Goal: Find specific page/section: Find specific page/section

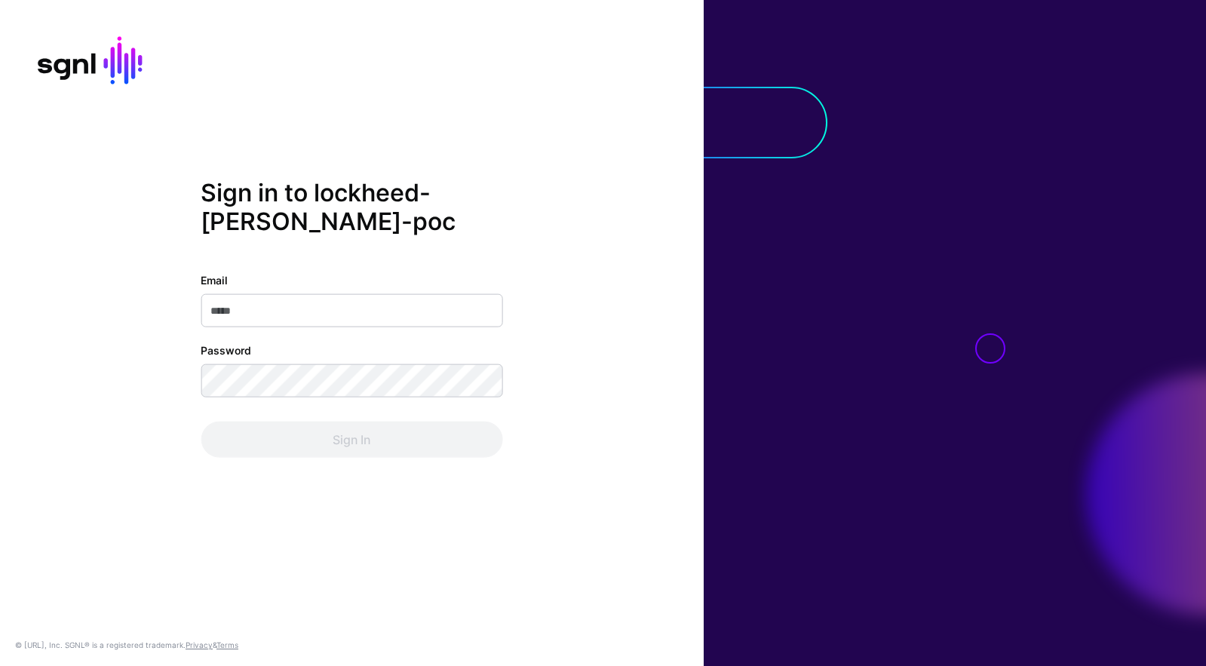
click at [379, 312] on input "Email" at bounding box center [352, 310] width 302 height 33
click at [677, 374] on div "Sign in to lockheed-[PERSON_NAME]-poc Email Password Sign In" at bounding box center [352, 333] width 704 height 310
click at [299, 315] on input "Email" at bounding box center [352, 310] width 302 height 33
click at [336, 305] on input "Email" at bounding box center [352, 310] width 302 height 33
type input "**********"
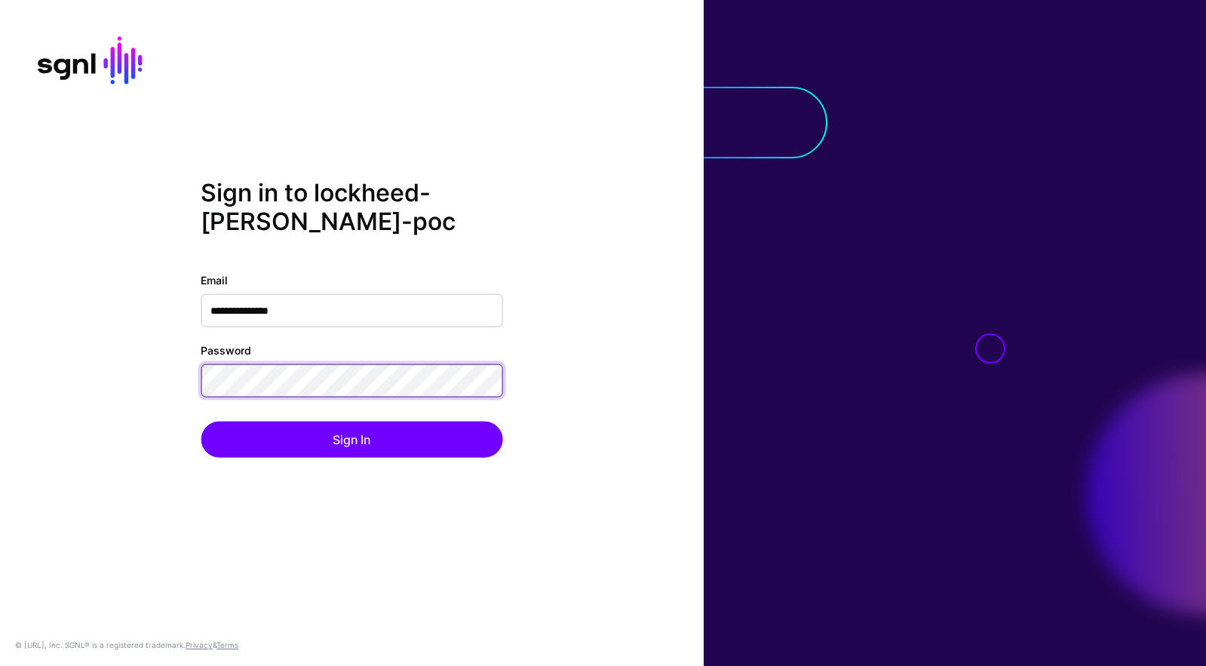
click at [201, 422] on button "Sign In" at bounding box center [352, 440] width 302 height 36
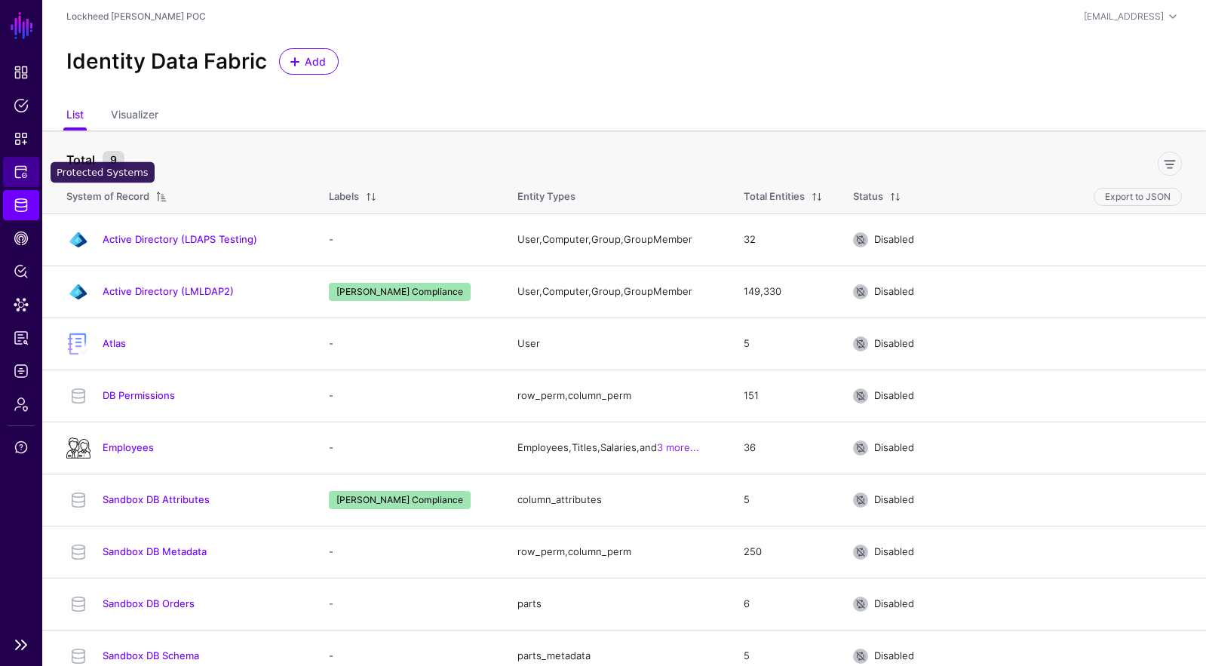
click at [23, 178] on span "Protected Systems" at bounding box center [21, 171] width 15 height 15
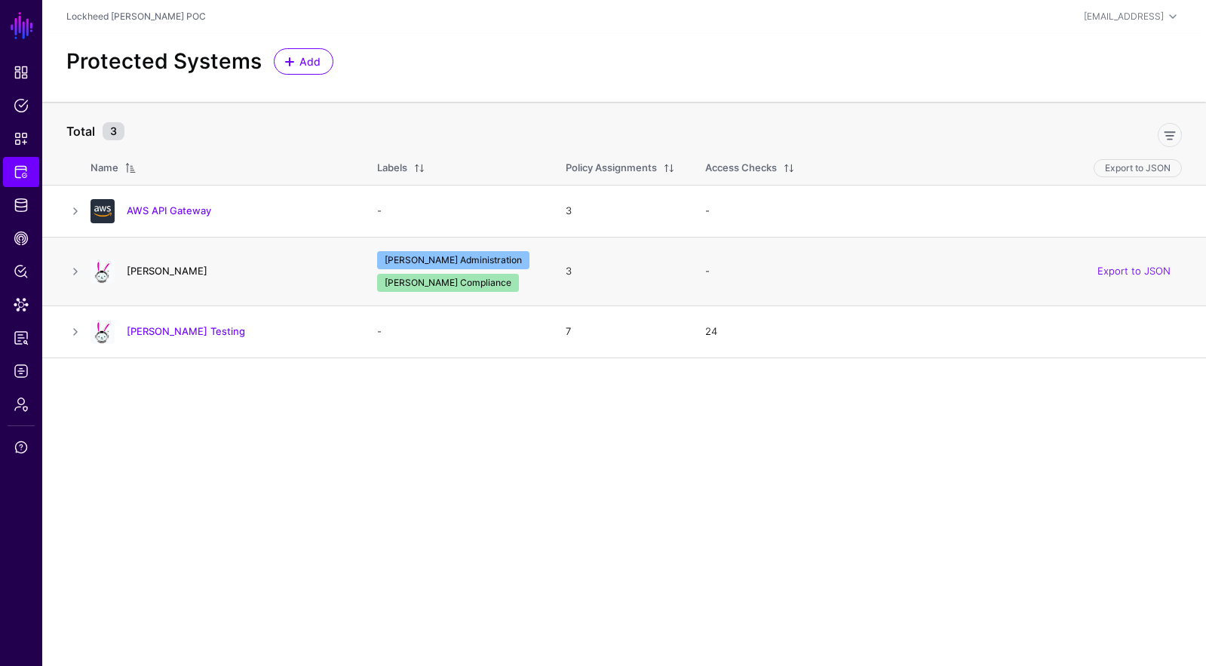
click at [143, 272] on link "[PERSON_NAME]" at bounding box center [167, 271] width 81 height 12
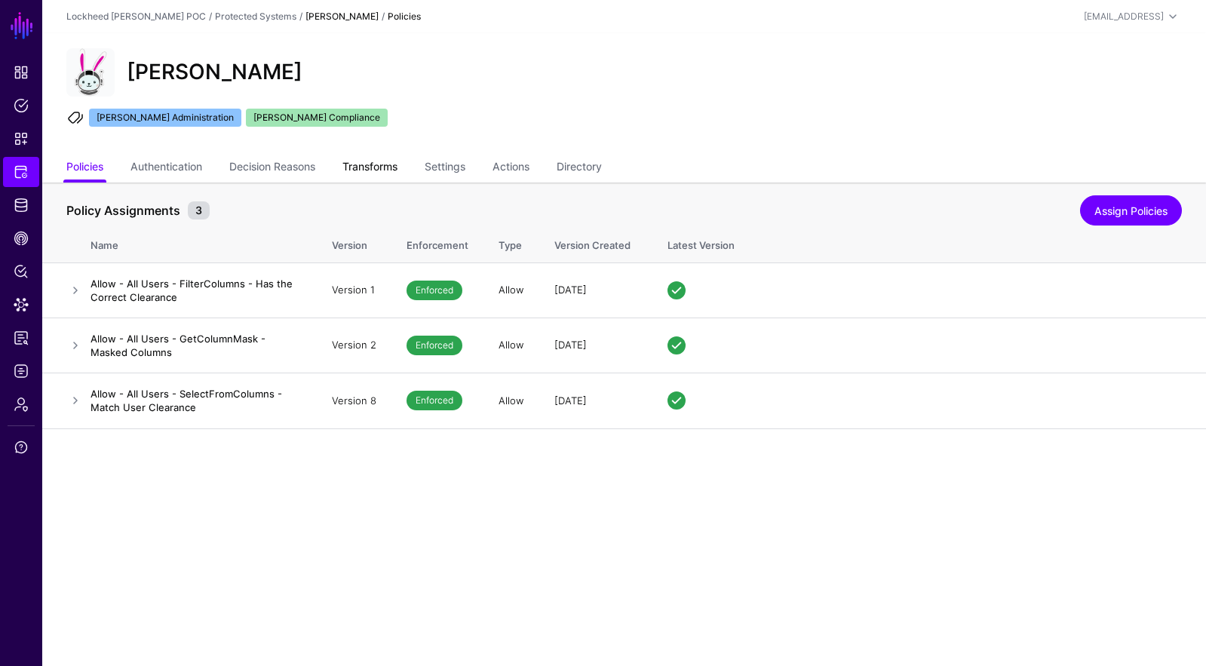
click at [392, 173] on link "Transforms" at bounding box center [369, 168] width 55 height 29
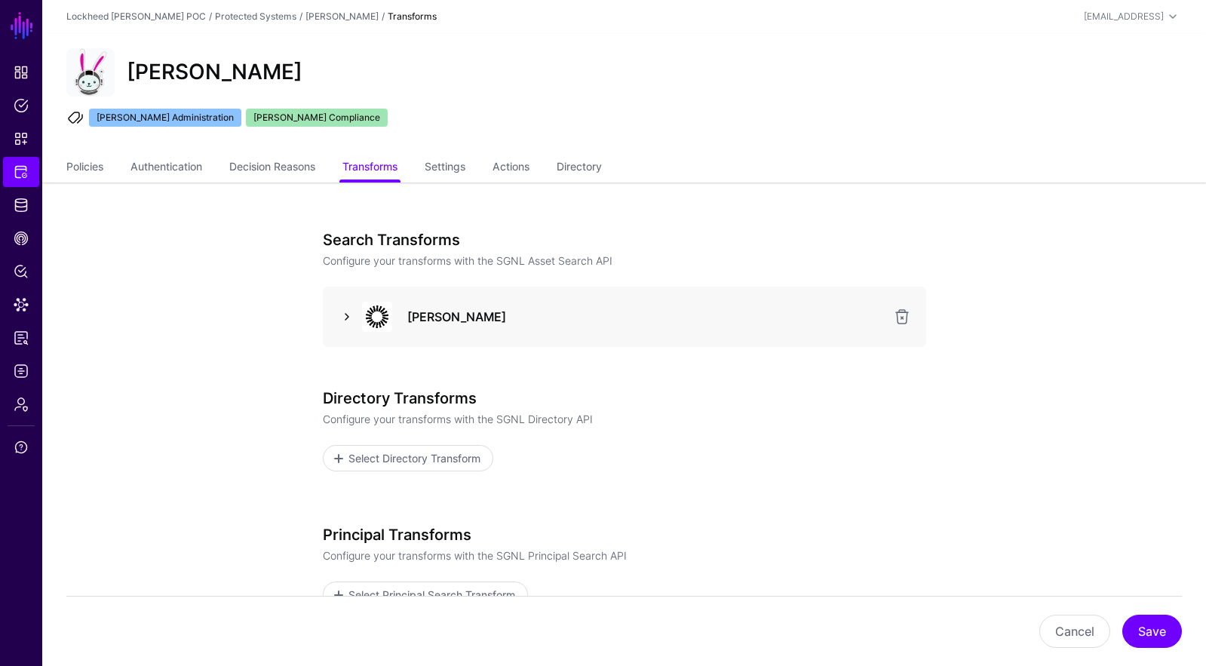
click at [354, 318] on link at bounding box center [347, 317] width 18 height 18
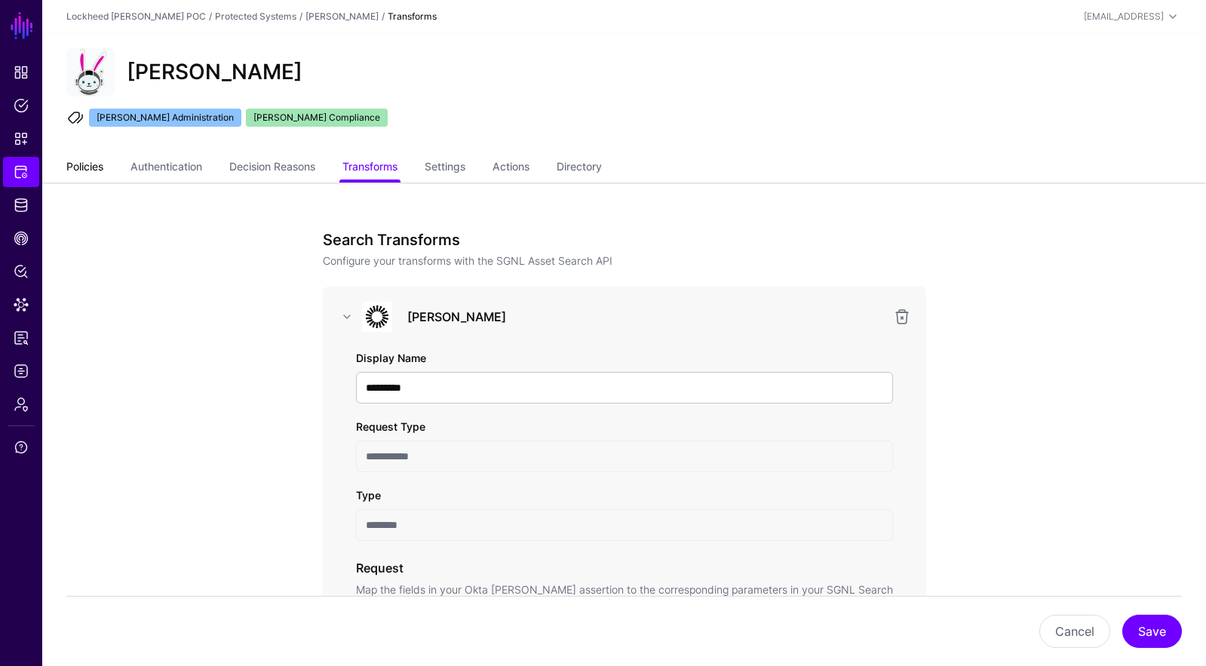
click at [89, 162] on link "Policies" at bounding box center [84, 168] width 37 height 29
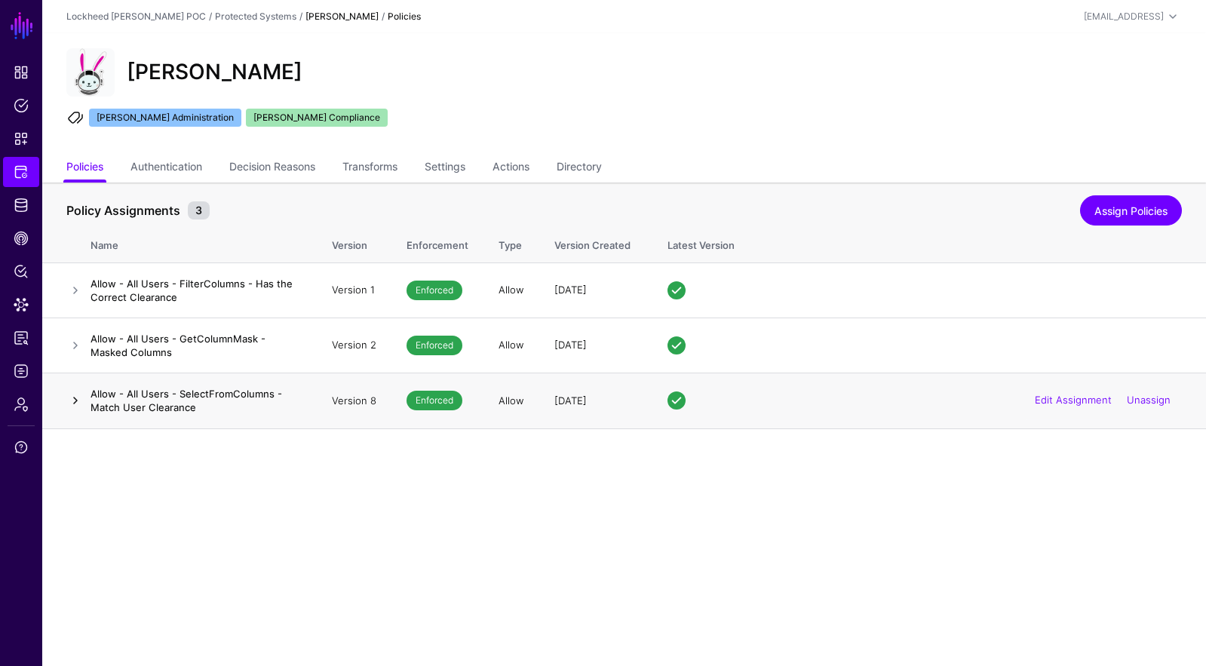
click at [78, 397] on link at bounding box center [75, 400] width 18 height 18
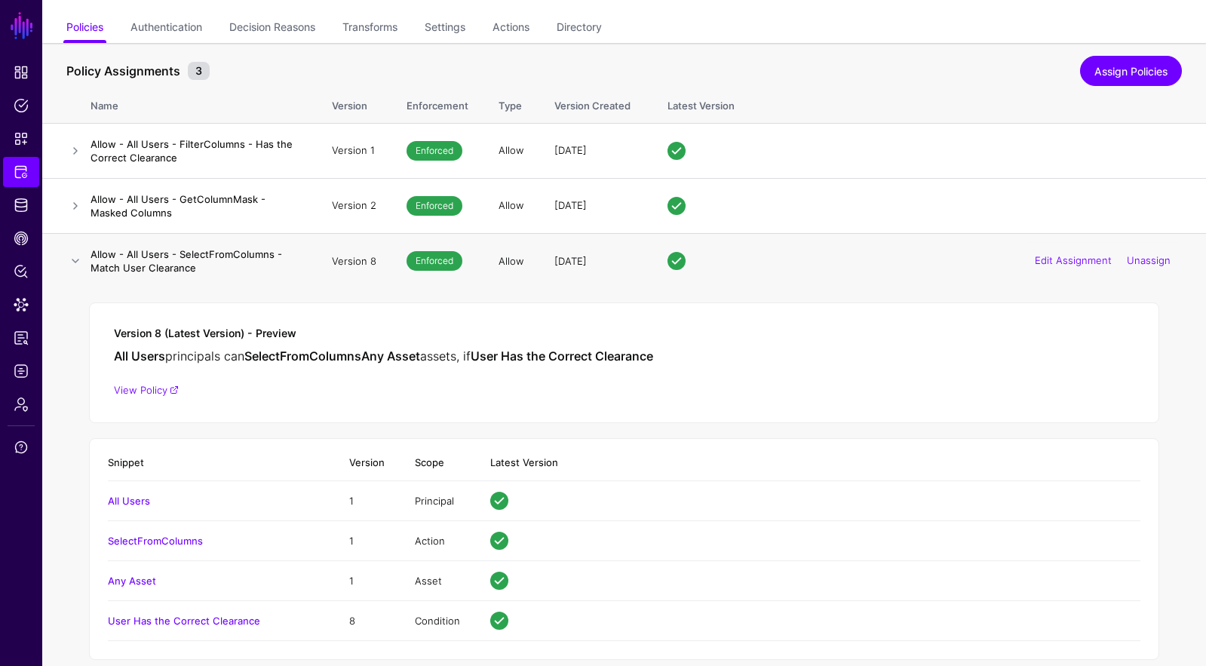
scroll to position [163, 0]
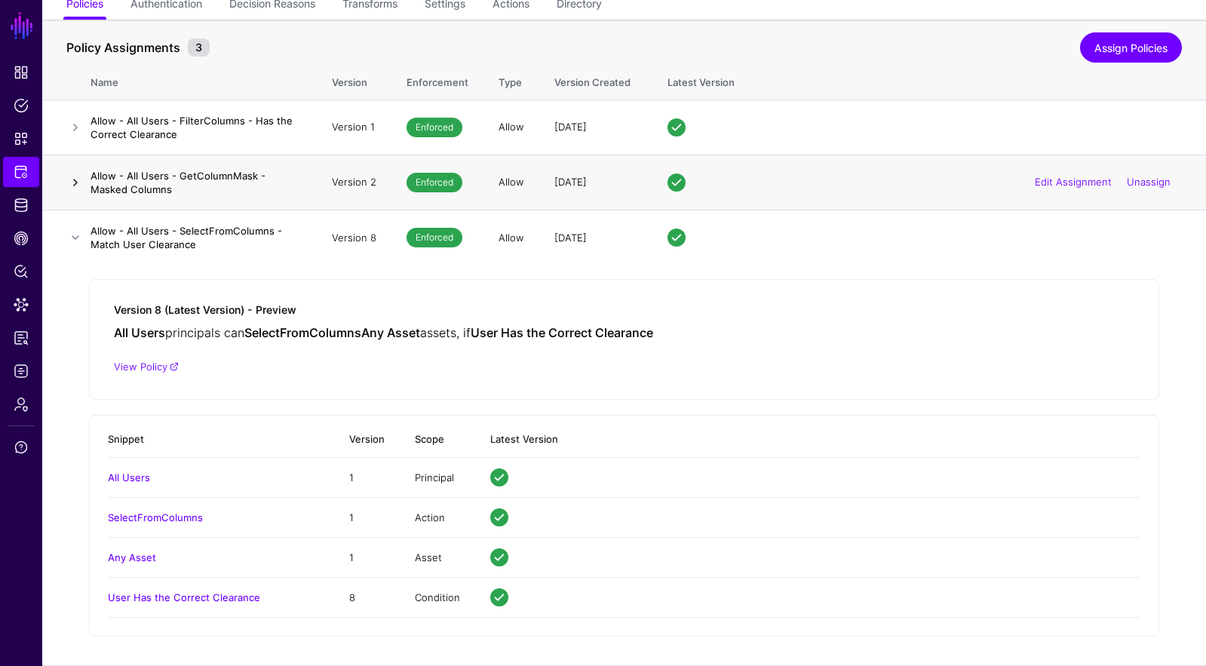
drag, startPoint x: 72, startPoint y: 179, endPoint x: 74, endPoint y: 186, distance: 7.7
click at [72, 180] on link at bounding box center [75, 182] width 18 height 18
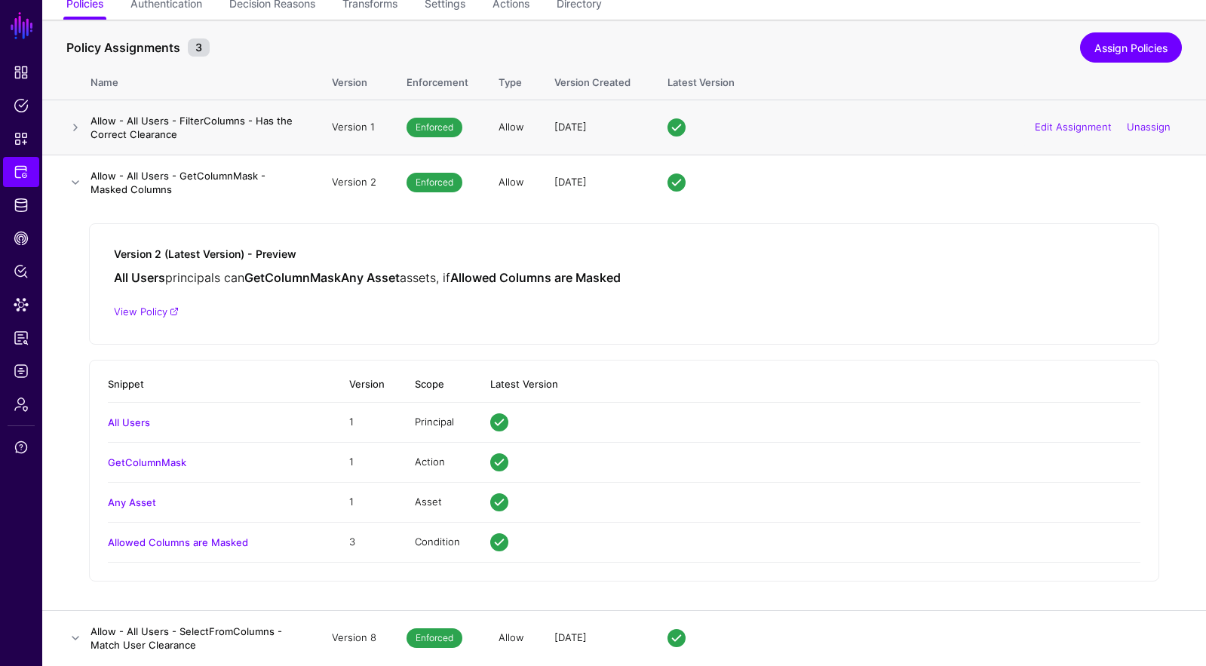
click at [70, 116] on td at bounding box center [66, 127] width 48 height 55
click at [72, 122] on link at bounding box center [75, 127] width 18 height 18
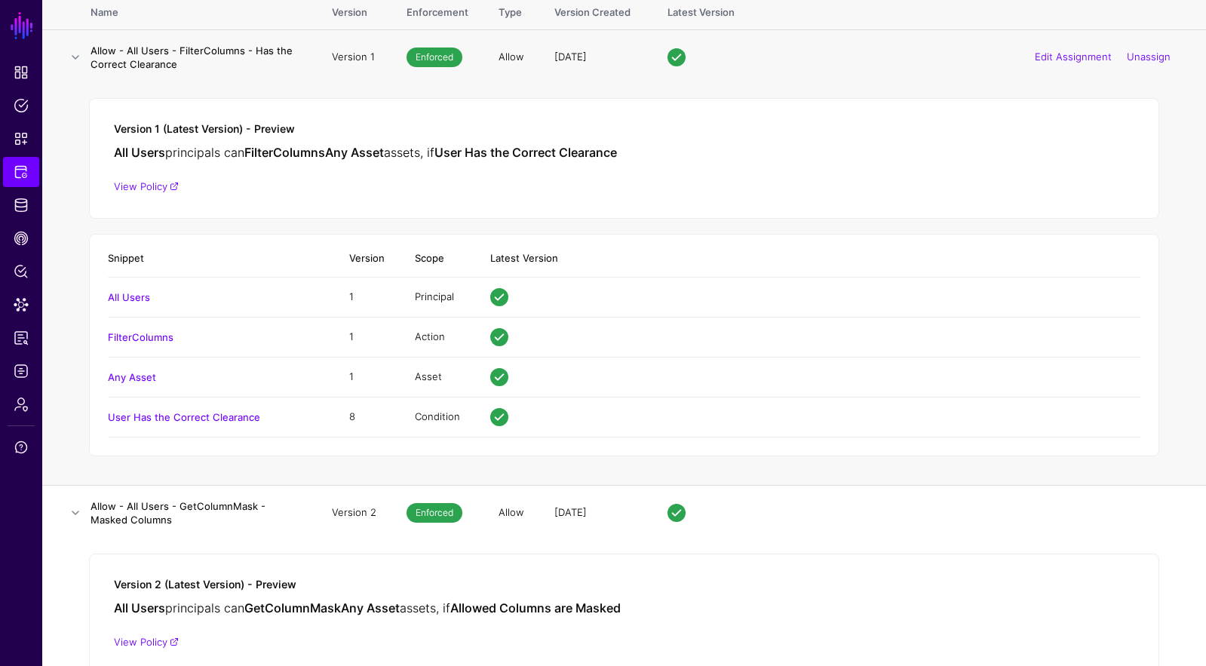
scroll to position [0, 0]
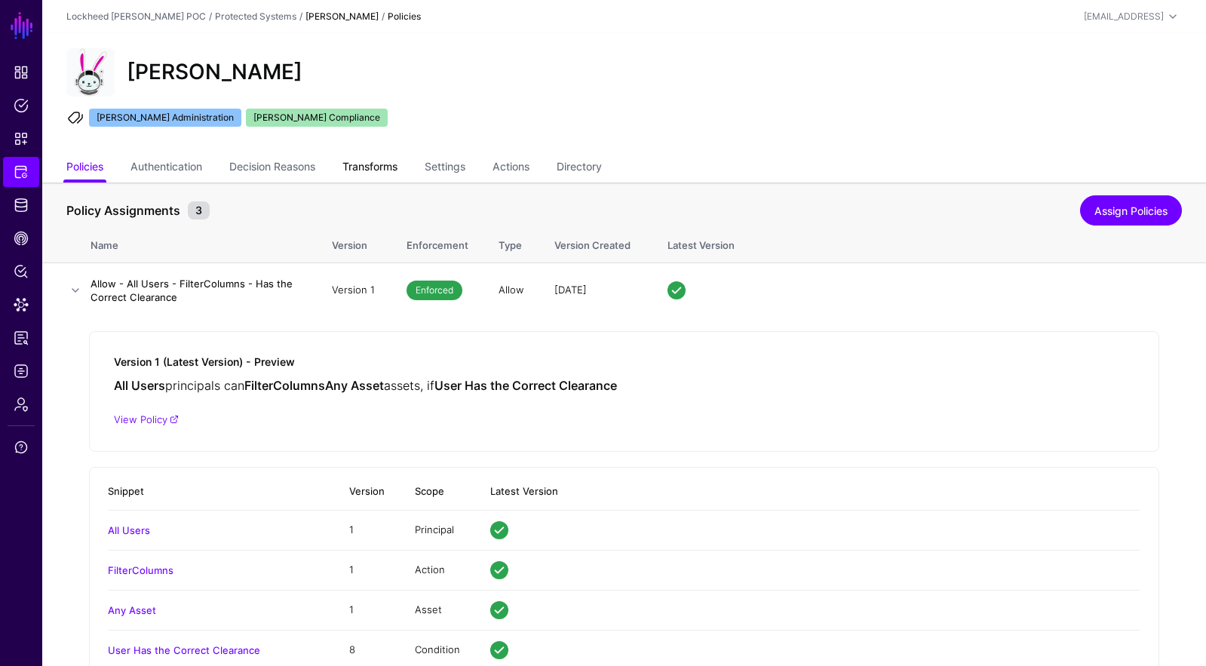
click at [361, 160] on link "Transforms" at bounding box center [369, 168] width 55 height 29
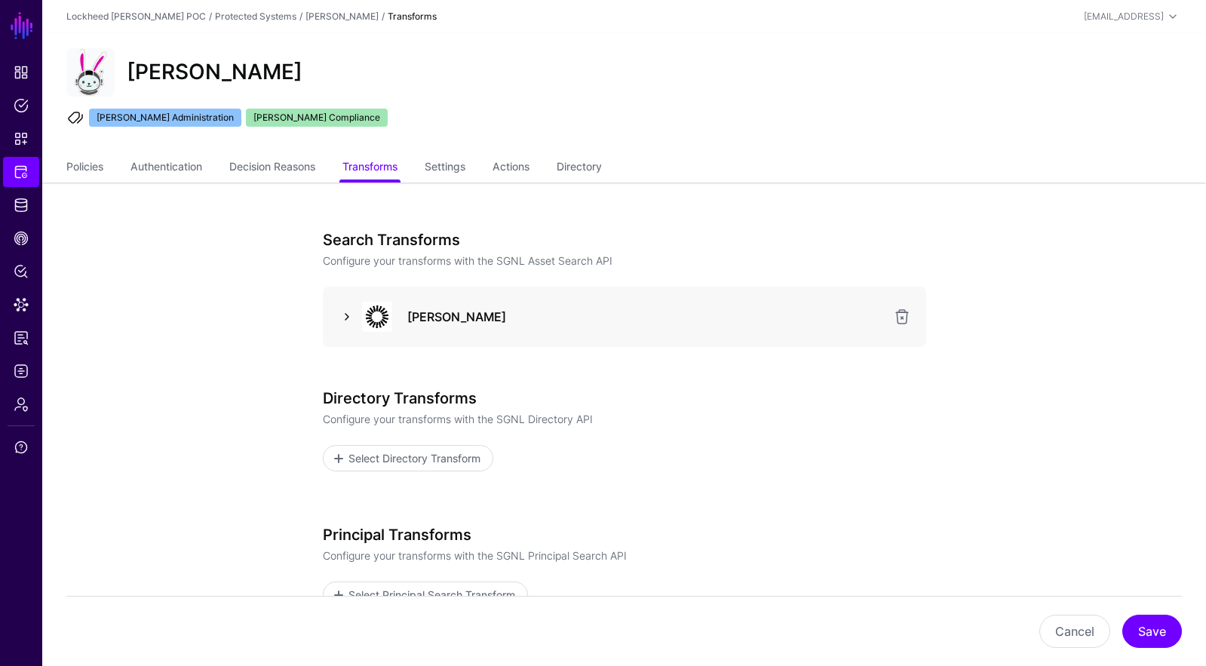
drag, startPoint x: 341, startPoint y: 314, endPoint x: 351, endPoint y: 321, distance: 11.9
click at [341, 314] on link at bounding box center [347, 317] width 18 height 18
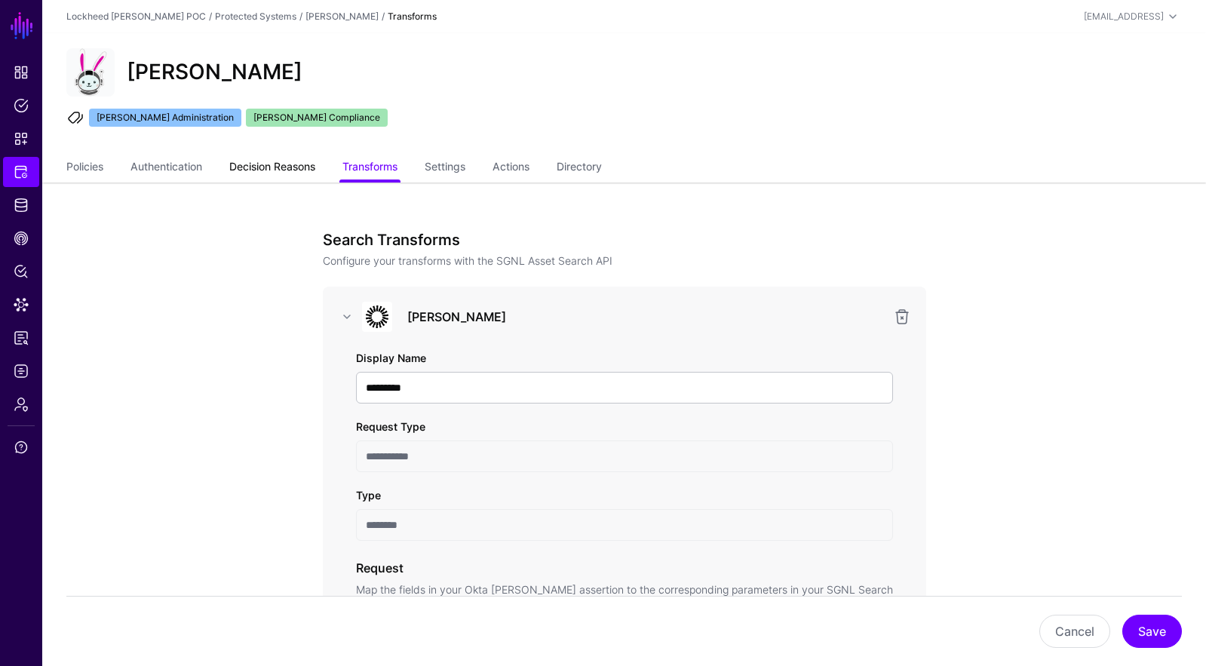
click at [289, 173] on link "Decision Reasons" at bounding box center [272, 168] width 86 height 29
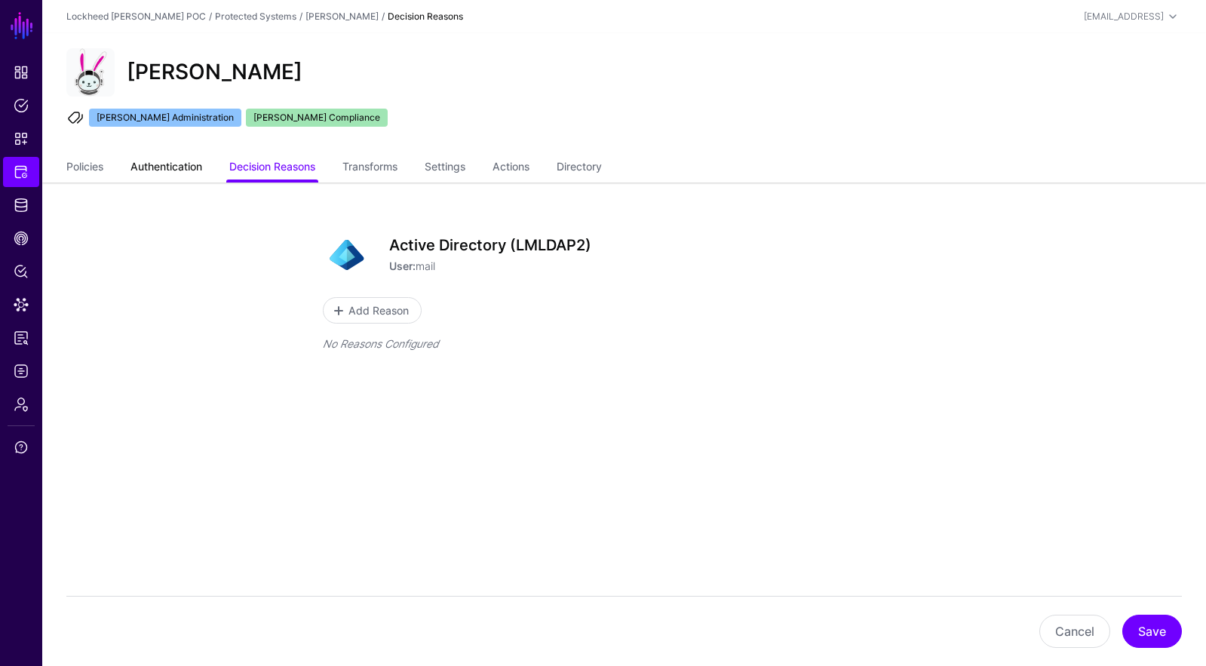
click at [186, 167] on link "Authentication" at bounding box center [166, 168] width 72 height 29
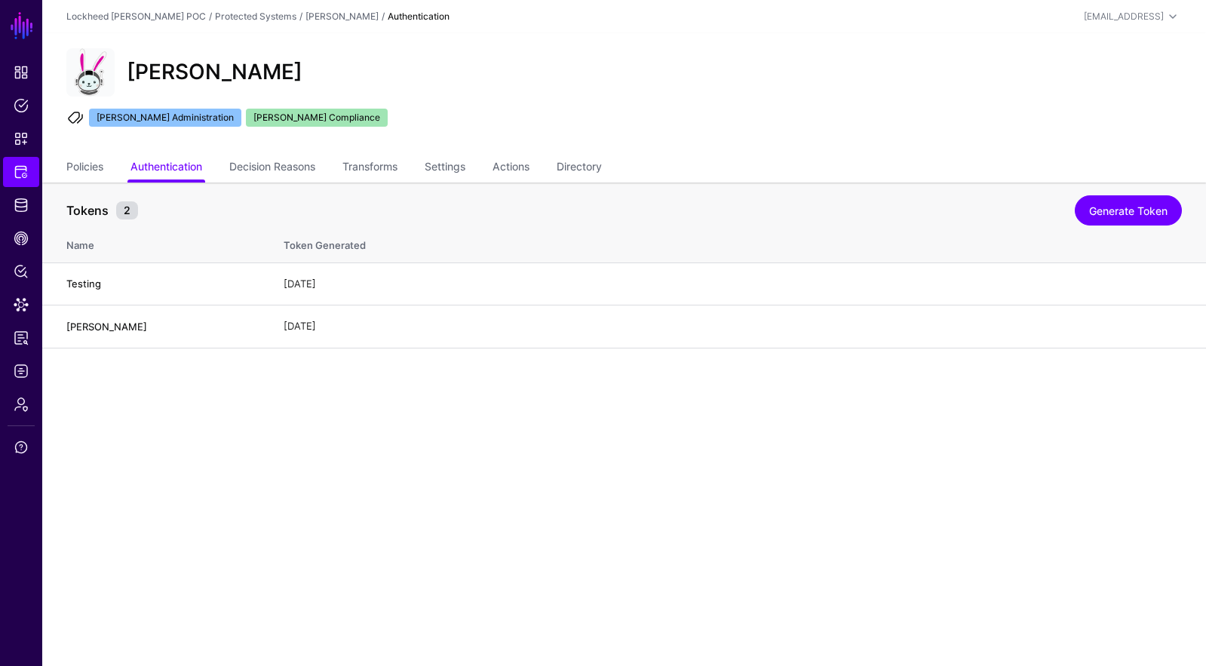
click at [105, 167] on ul "Policies Authentication Decision Reasons Transforms Settings Actions Directory" at bounding box center [624, 168] width 1116 height 29
click at [98, 167] on link "Policies" at bounding box center [84, 168] width 37 height 29
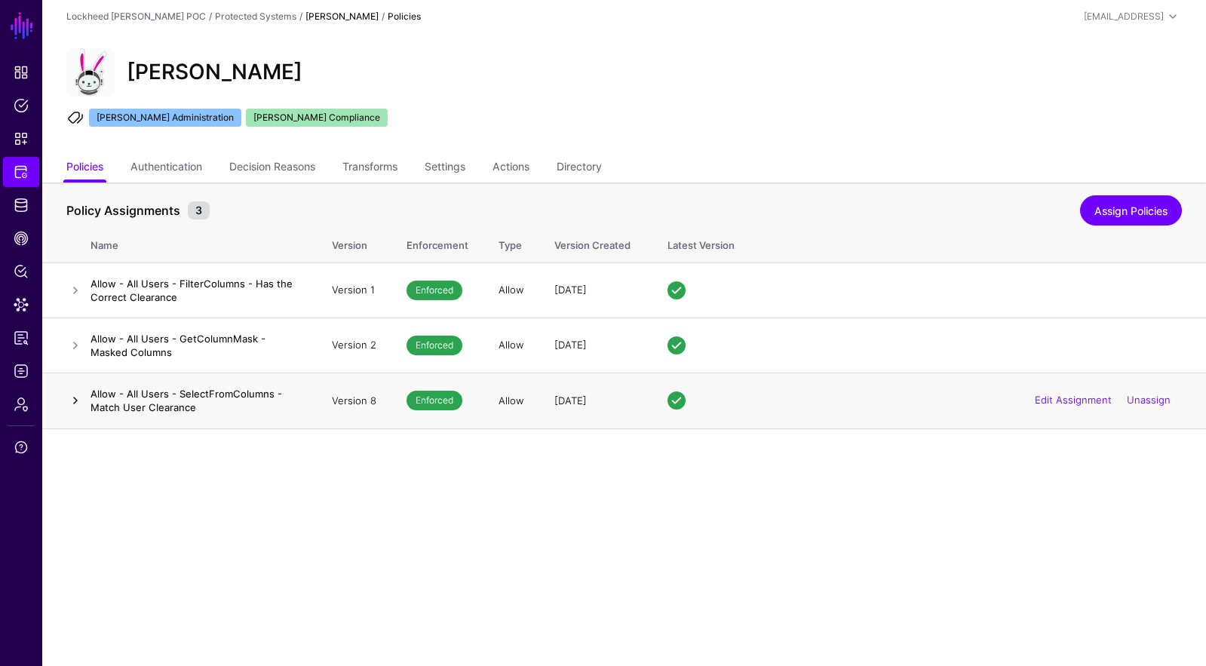
click at [69, 397] on link at bounding box center [75, 400] width 18 height 18
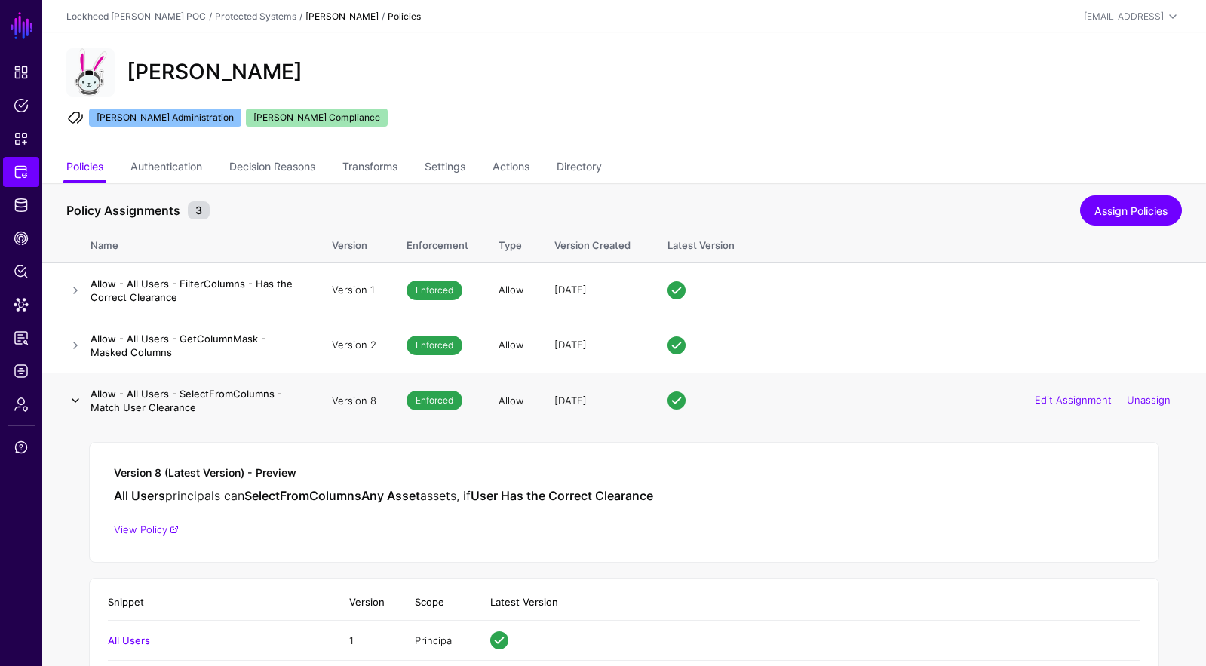
click at [69, 397] on link at bounding box center [75, 400] width 18 height 18
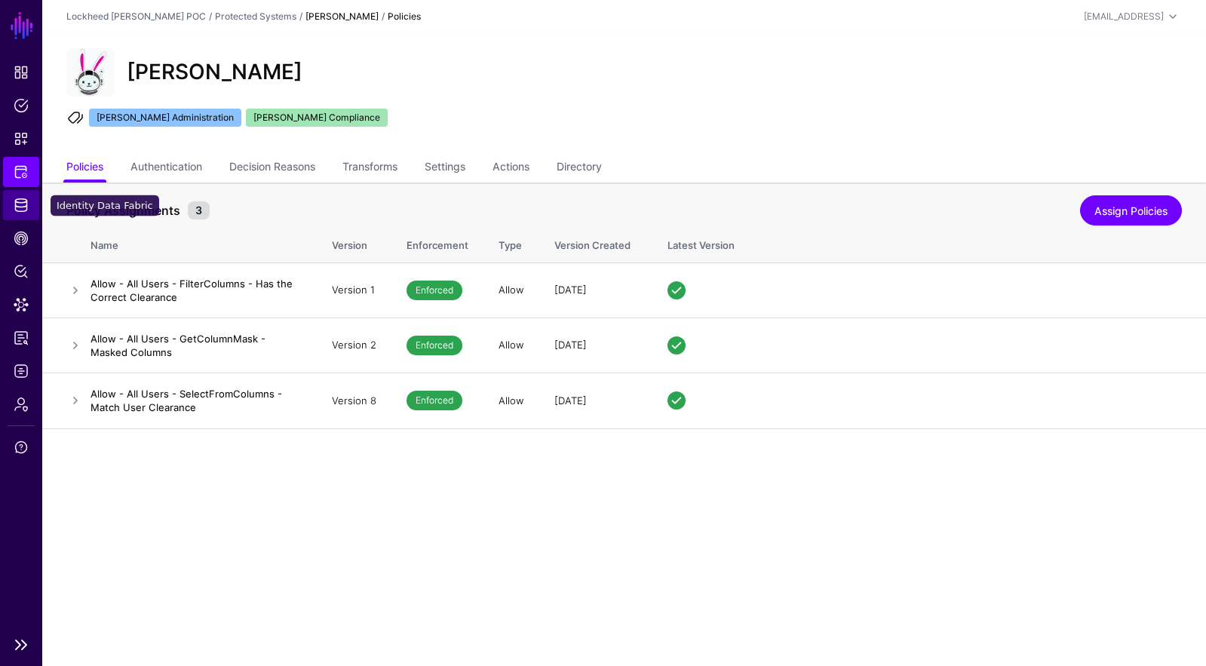
click at [20, 210] on span "Identity Data Fabric" at bounding box center [21, 205] width 15 height 15
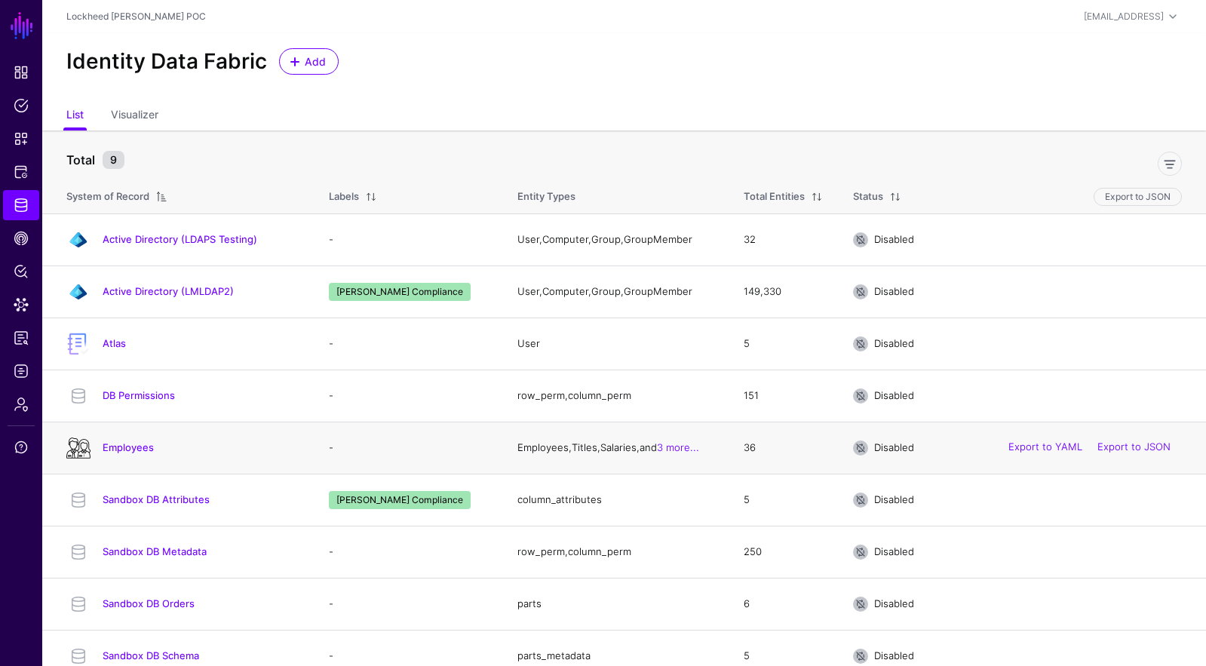
scroll to position [17, 0]
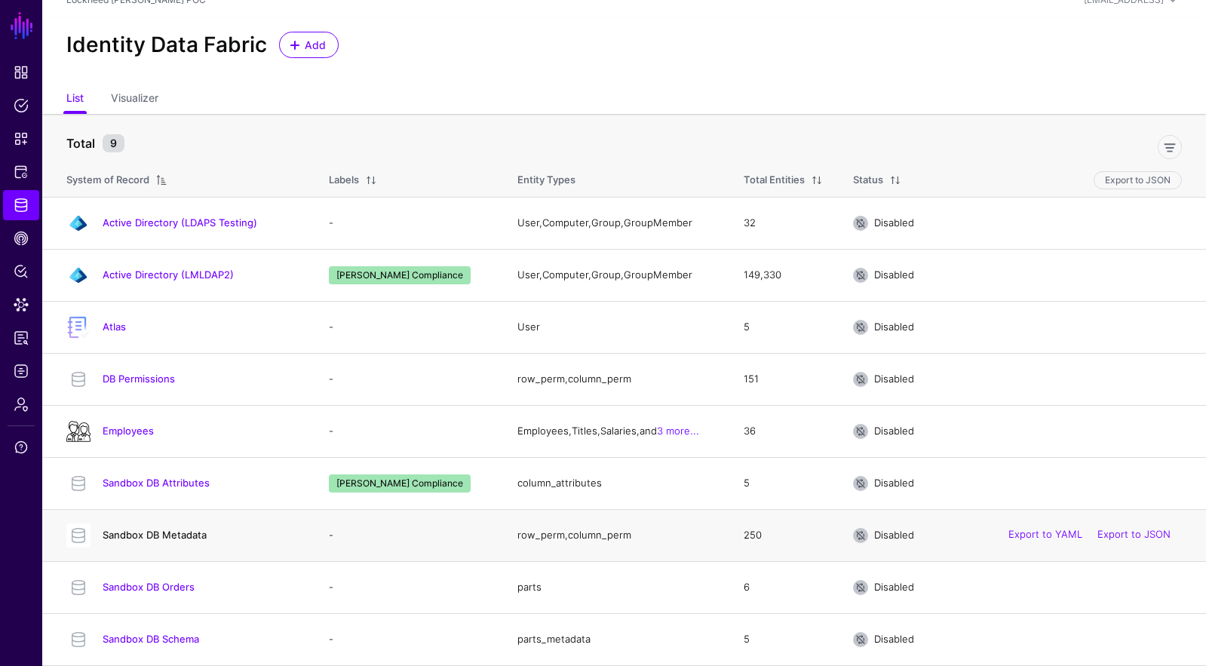
click at [112, 539] on link "Sandbox DB Metadata" at bounding box center [155, 535] width 104 height 12
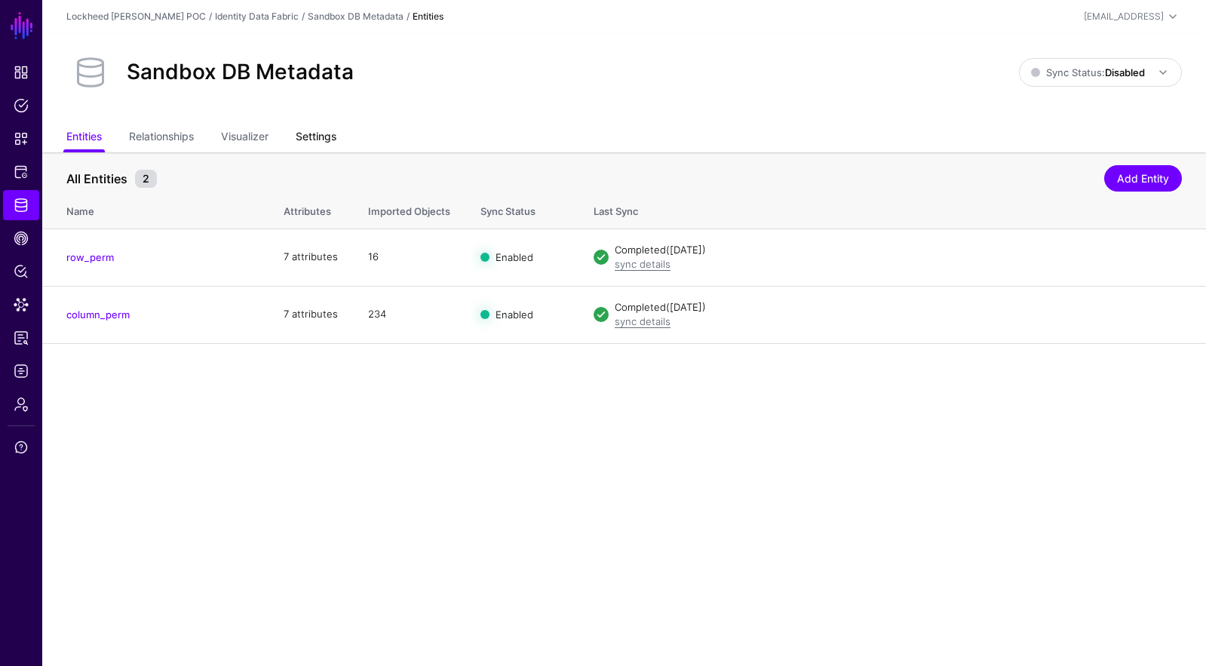
click at [322, 143] on link "Settings" at bounding box center [316, 138] width 41 height 29
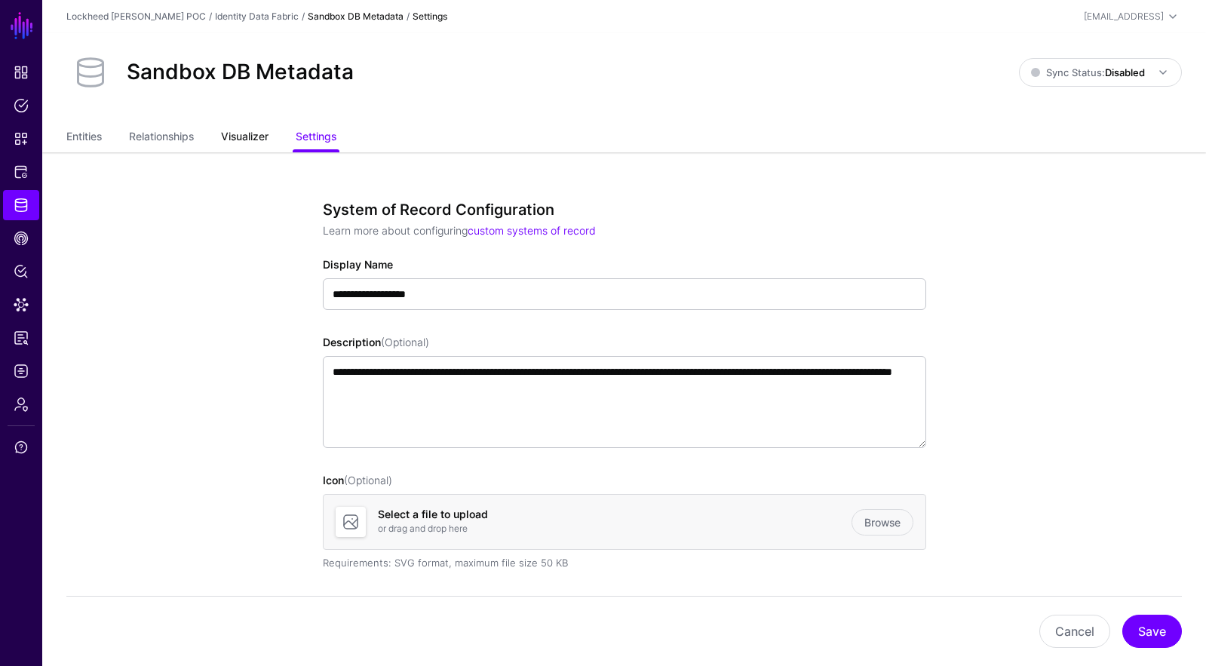
click at [249, 146] on link "Visualizer" at bounding box center [245, 138] width 48 height 29
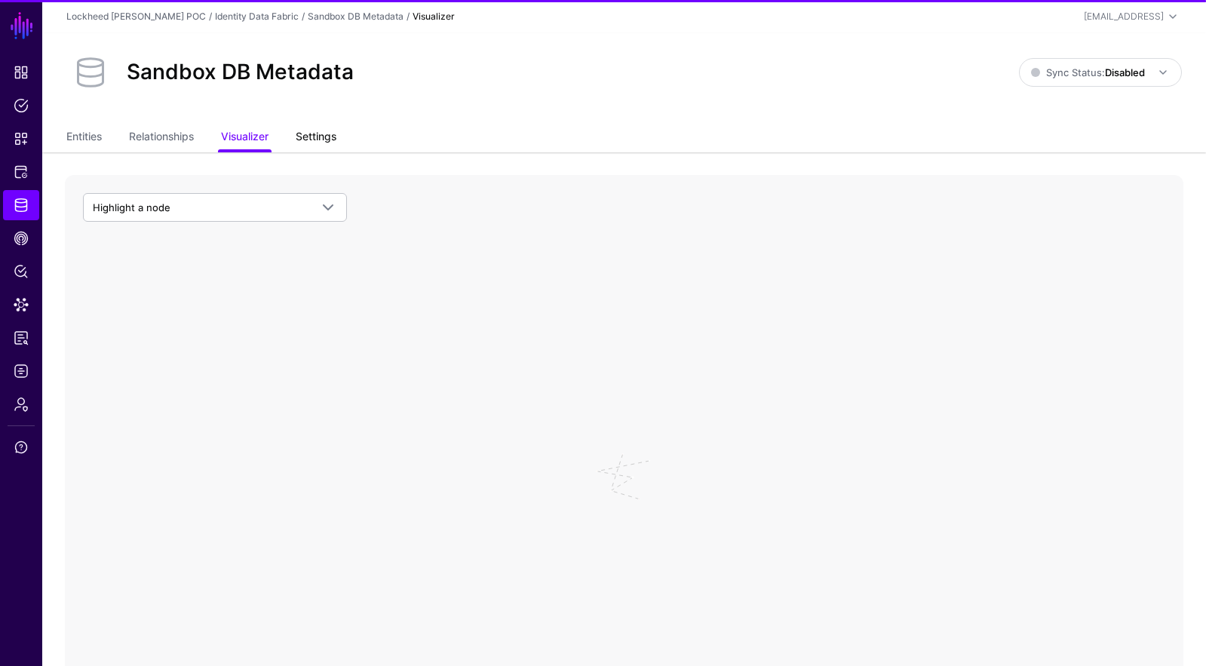
click at [307, 141] on link "Settings" at bounding box center [316, 138] width 41 height 29
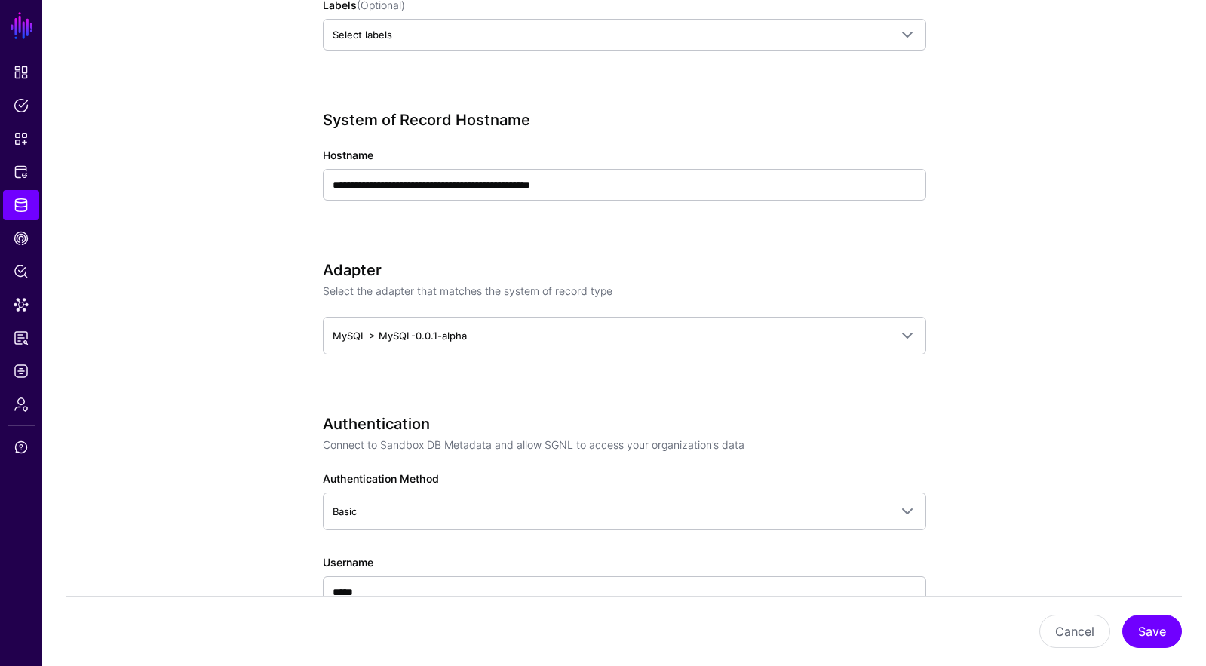
scroll to position [589, 0]
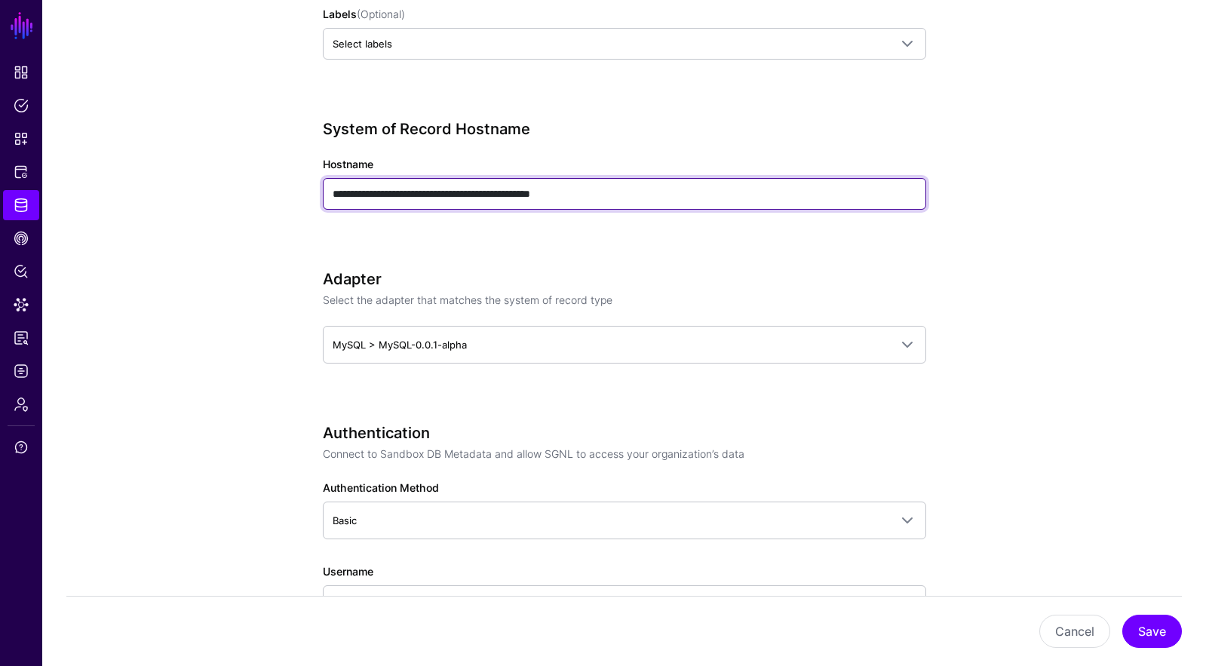
drag, startPoint x: 526, startPoint y: 195, endPoint x: 861, endPoint y: 198, distance: 334.9
click at [839, 197] on input "**********" at bounding box center [624, 194] width 603 height 32
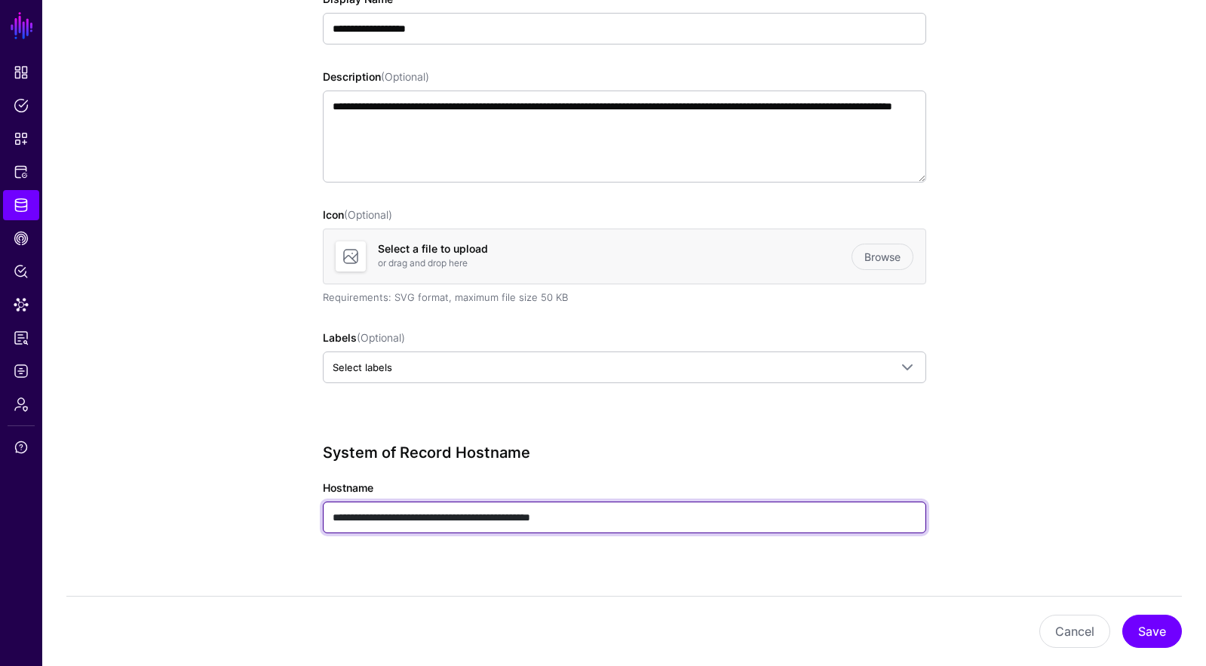
scroll to position [0, 0]
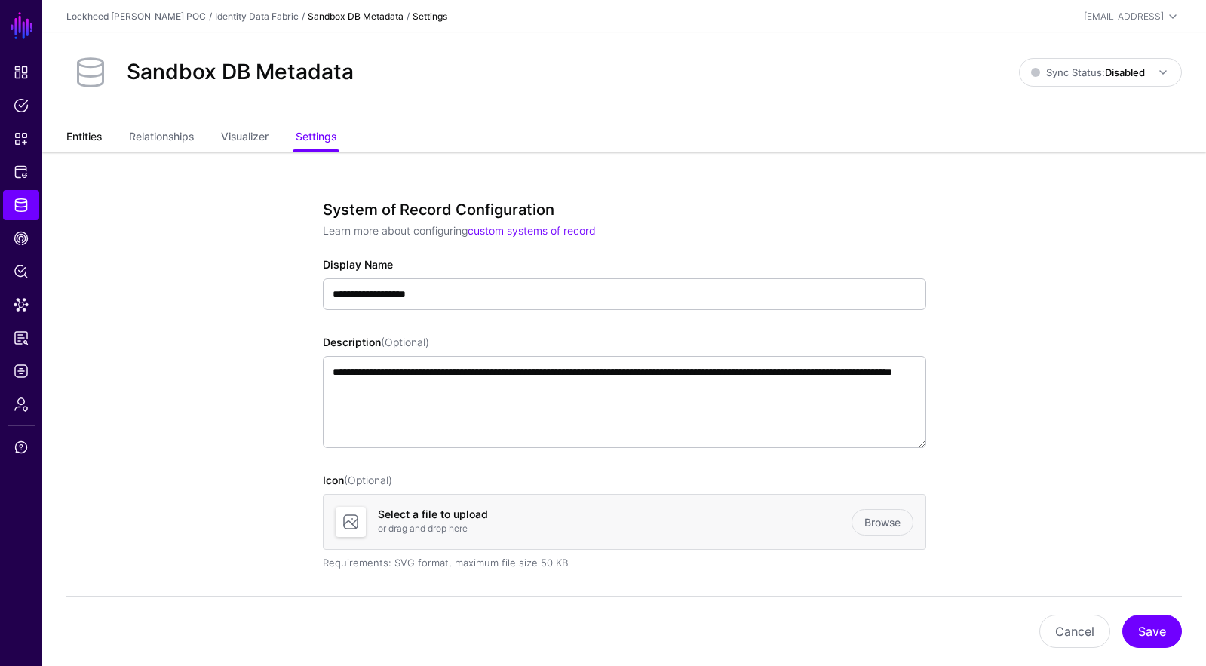
click at [88, 127] on link "Entities" at bounding box center [83, 138] width 35 height 29
